Goal: Transaction & Acquisition: Download file/media

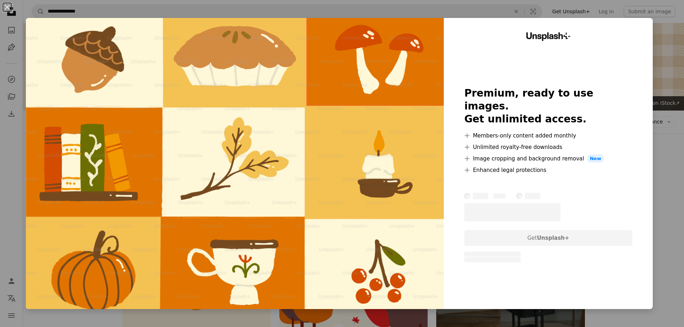
scroll to position [897, 0]
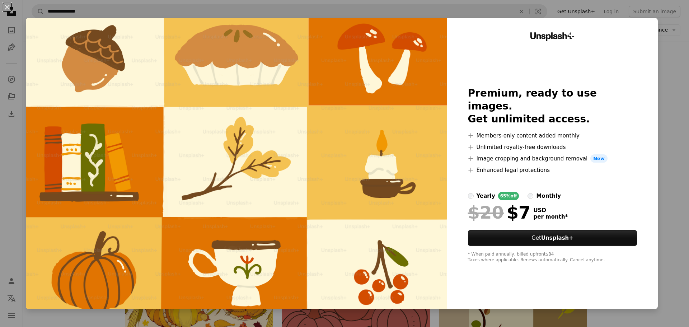
click at [650, 115] on div "Unsplash+ Premium, ready to use images. Get unlimited access. A plus sign Membe…" at bounding box center [552, 163] width 211 height 291
click at [7, 5] on button "An X shape" at bounding box center [7, 7] width 9 height 9
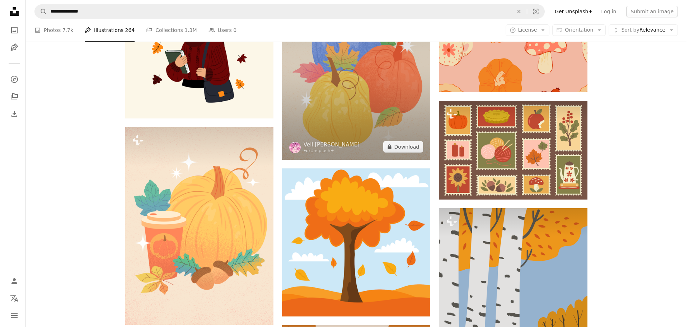
scroll to position [503, 0]
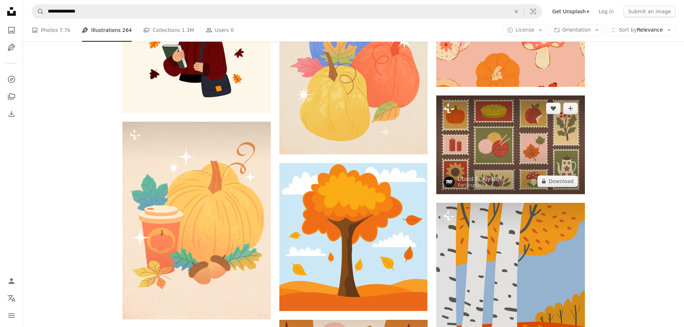
click at [502, 154] on img at bounding box center [510, 144] width 148 height 99
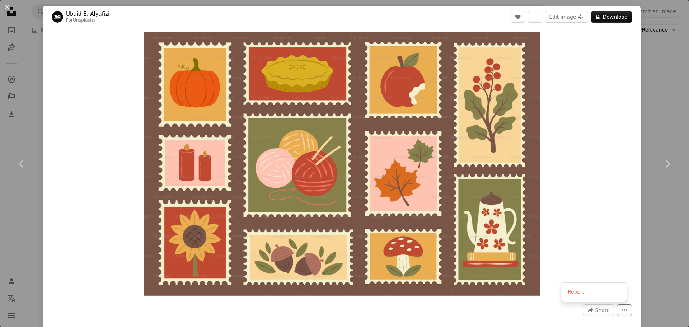
click at [621, 309] on icon "More Actions" at bounding box center [624, 310] width 6 height 6
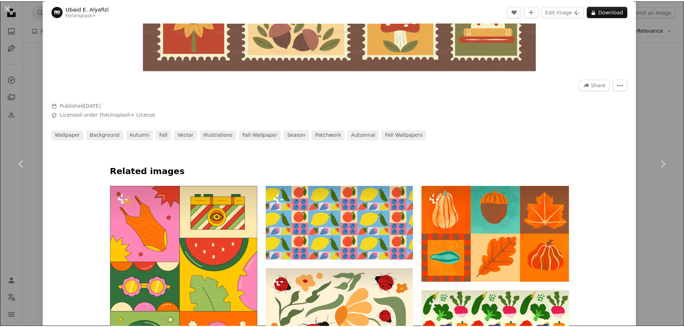
scroll to position [215, 0]
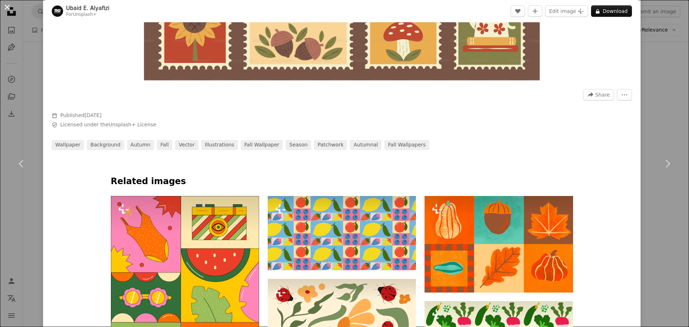
click at [10, 11] on button "An X shape" at bounding box center [7, 7] width 9 height 9
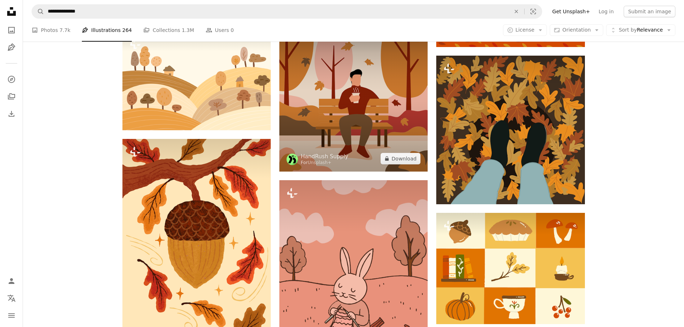
scroll to position [933, 0]
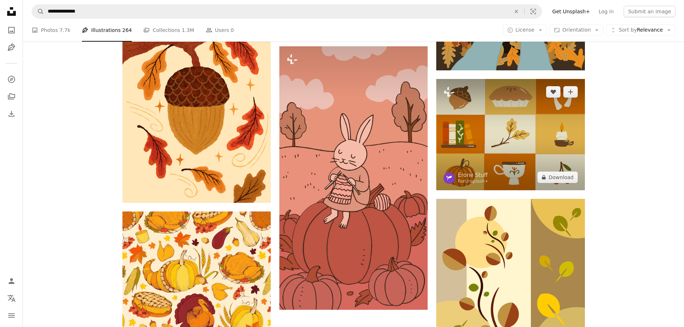
click at [520, 122] on img at bounding box center [510, 134] width 148 height 111
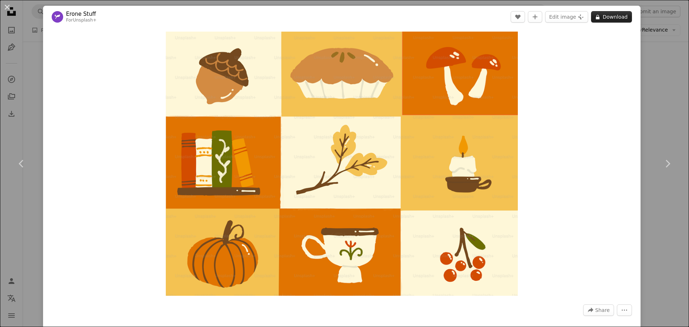
click at [595, 19] on icon "A lock" at bounding box center [597, 16] width 5 height 5
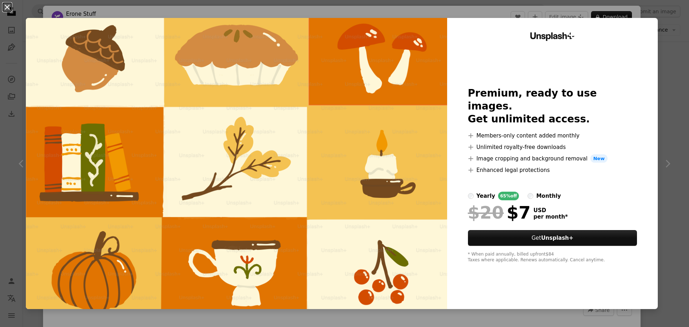
click at [11, 11] on button "An X shape" at bounding box center [7, 7] width 9 height 9
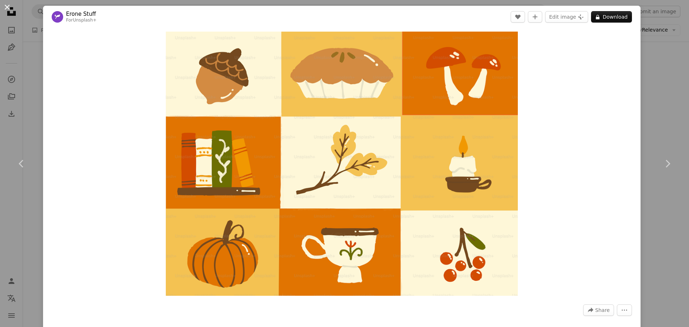
click at [11, 8] on button "An X shape" at bounding box center [7, 7] width 9 height 9
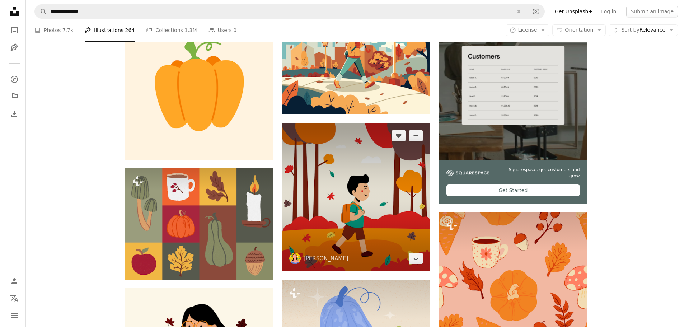
scroll to position [179, 0]
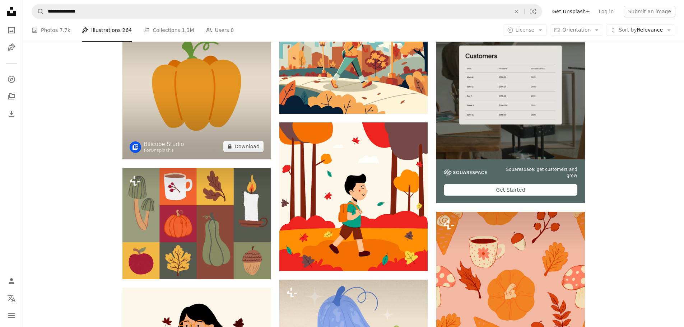
click at [173, 107] on img at bounding box center [196, 85] width 148 height 148
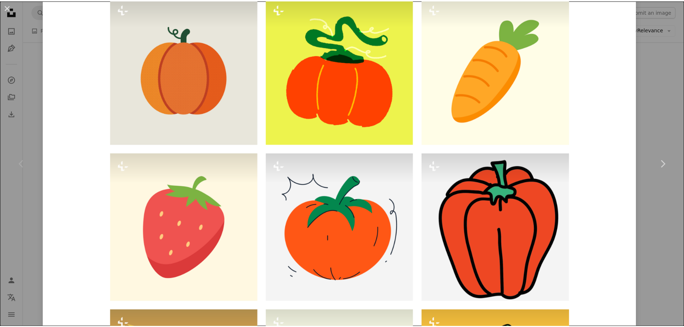
scroll to position [610, 0]
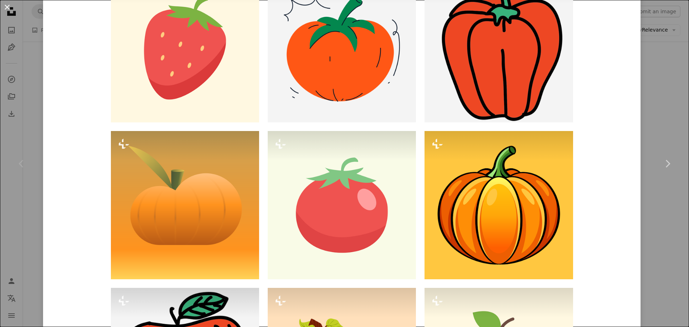
click at [4, 4] on button "An X shape" at bounding box center [7, 7] width 9 height 9
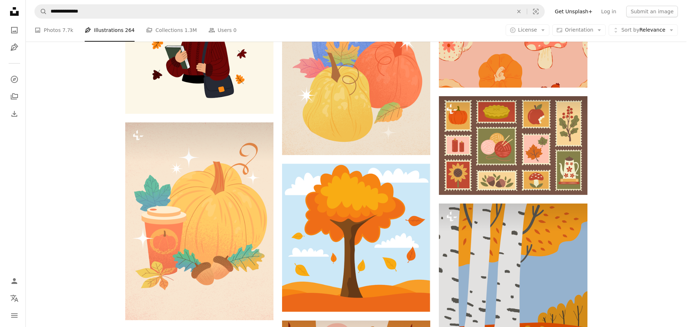
scroll to position [503, 0]
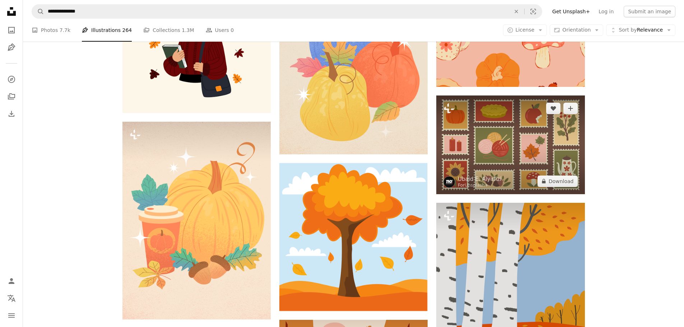
click at [489, 124] on img at bounding box center [510, 144] width 148 height 99
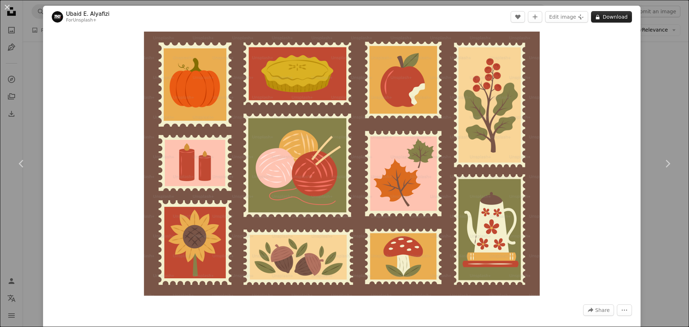
click at [606, 20] on button "A lock Download" at bounding box center [611, 16] width 41 height 11
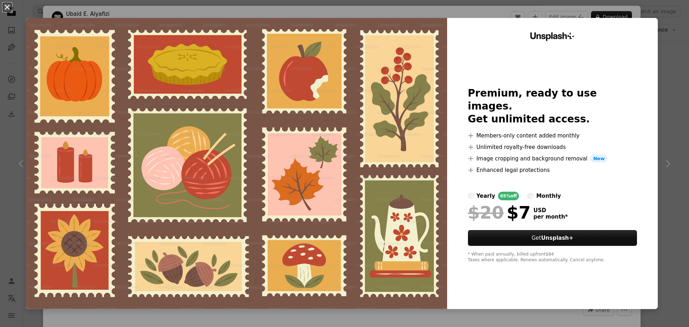
click at [11, 8] on button "An X shape" at bounding box center [7, 7] width 9 height 9
